Goal: Task Accomplishment & Management: Use online tool/utility

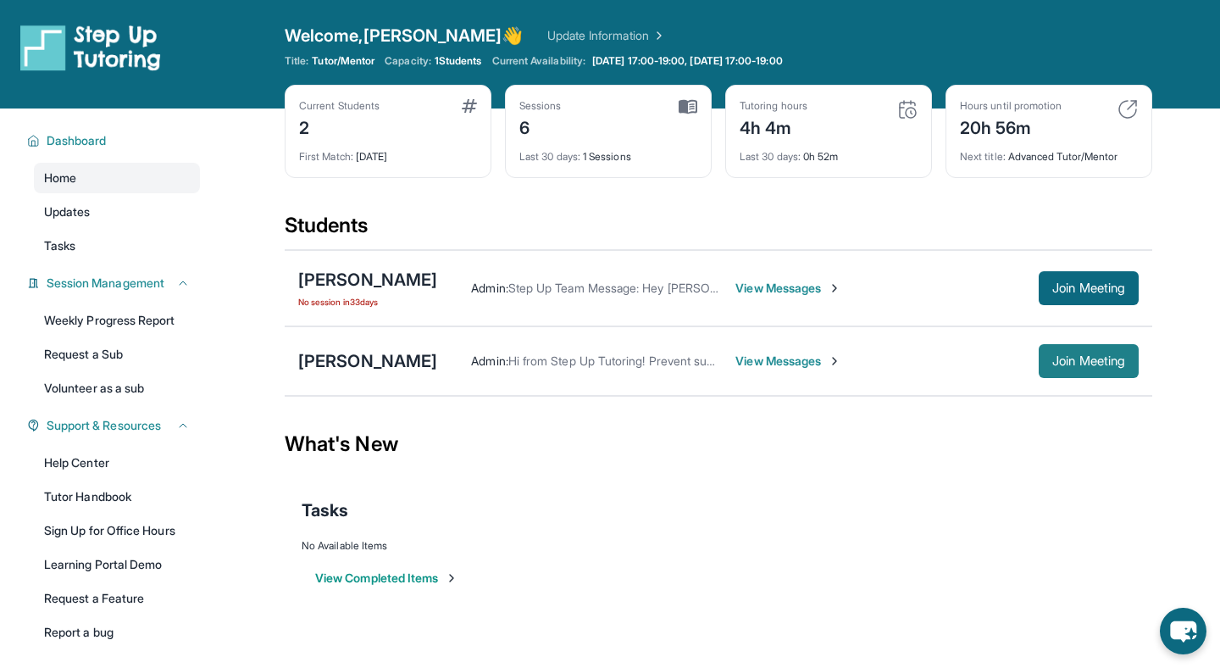
click at [1063, 360] on span "Join Meeting" at bounding box center [1088, 361] width 73 height 10
